Goal: Navigation & Orientation: Find specific page/section

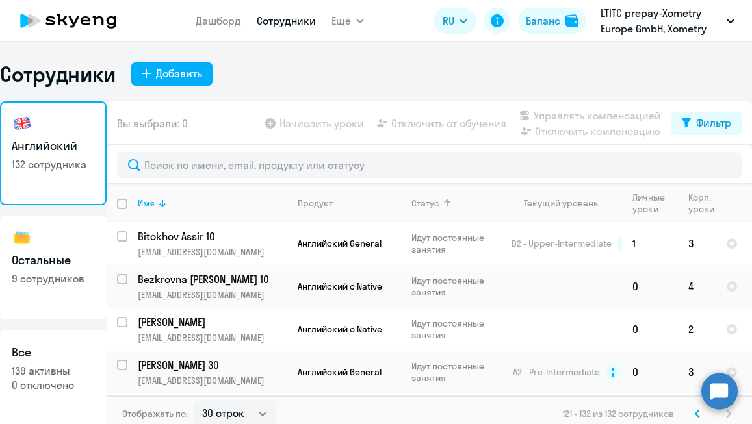
select select "30"
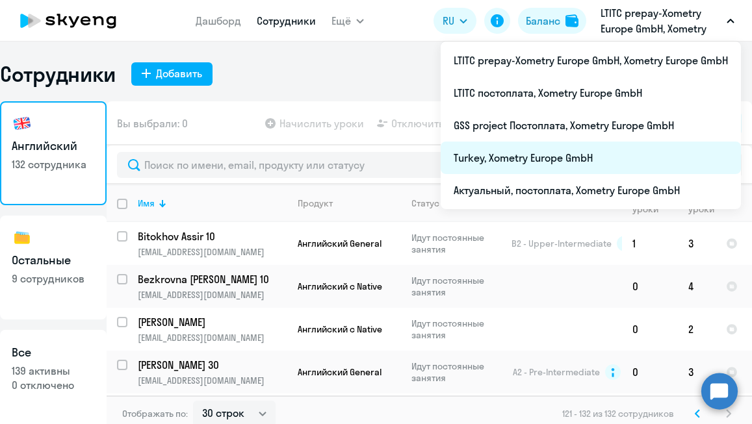
click at [554, 160] on li "Turkey, Xometry Europe GmbH" at bounding box center [590, 158] width 300 height 32
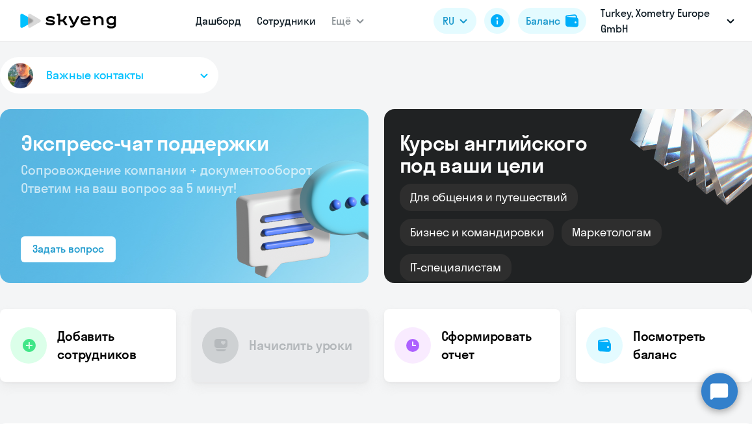
click at [289, 21] on link "Сотрудники" at bounding box center [286, 20] width 59 height 13
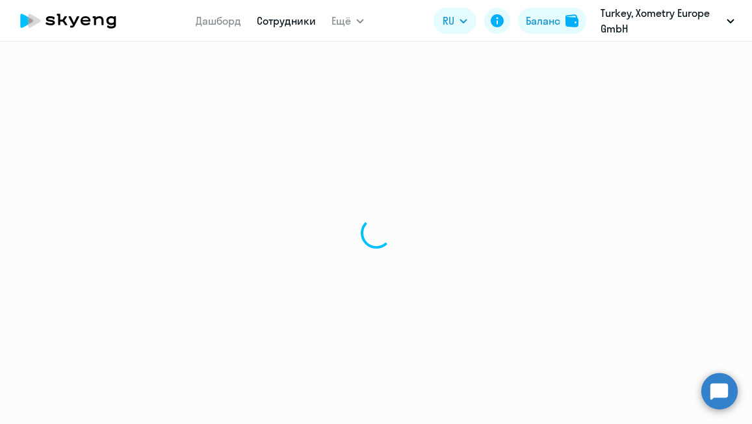
select select "30"
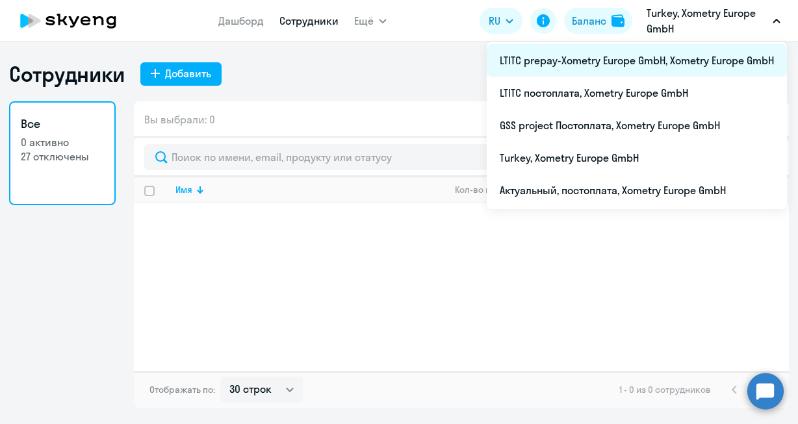
click at [728, 54] on li "LTITC prepay-Xometry Europe GmbH, Xometry Europe GmbH" at bounding box center [637, 60] width 300 height 32
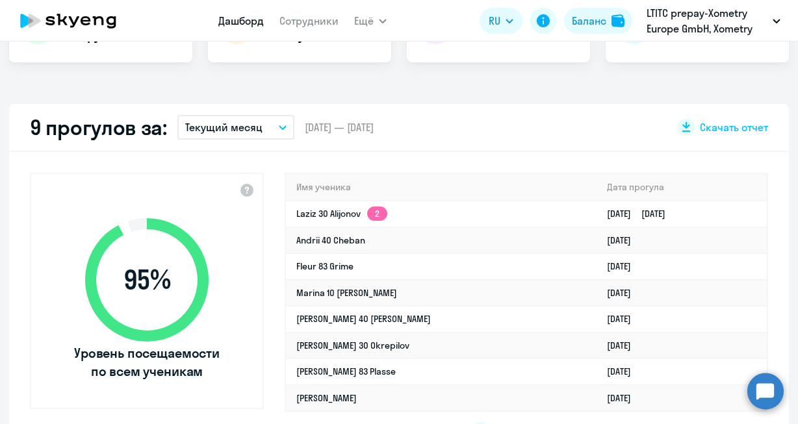
scroll to position [348, 0]
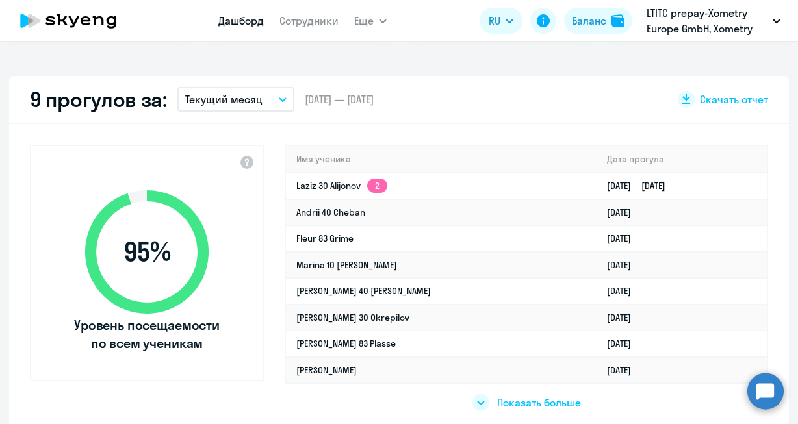
select select "30"
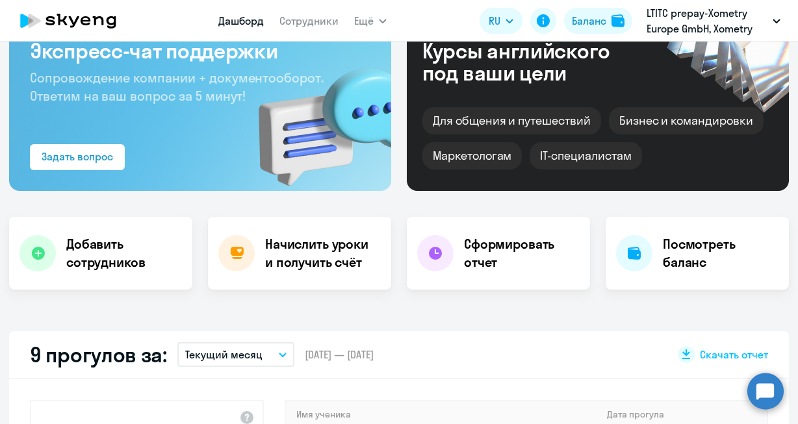
scroll to position [0, 0]
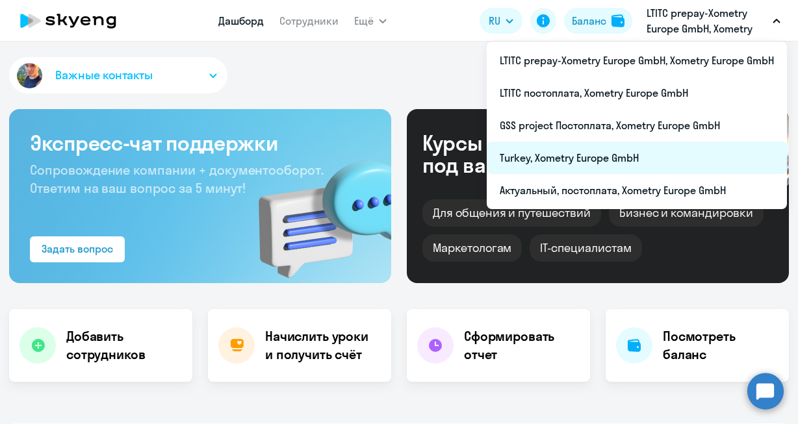
click at [545, 161] on li "Turkey, Xometry Europe GmbH" at bounding box center [637, 158] width 300 height 32
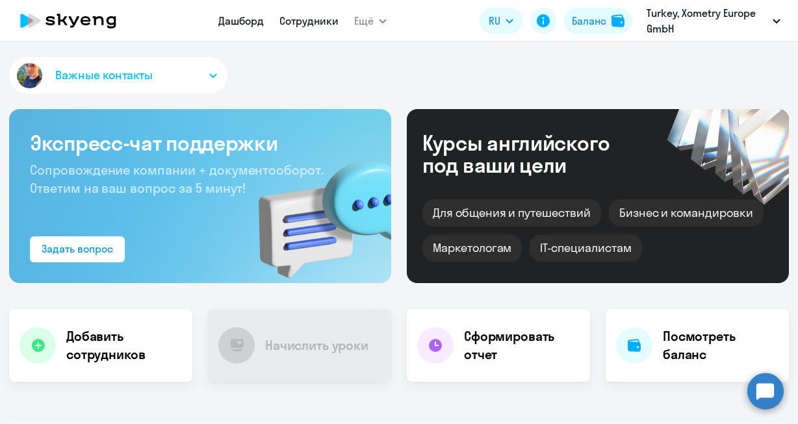
click at [307, 21] on link "Сотрудники" at bounding box center [308, 20] width 59 height 13
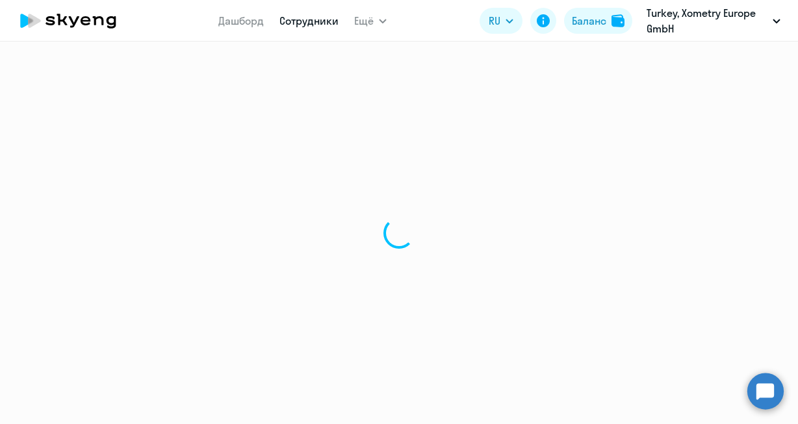
select select "30"
